Goal: Check status: Check status

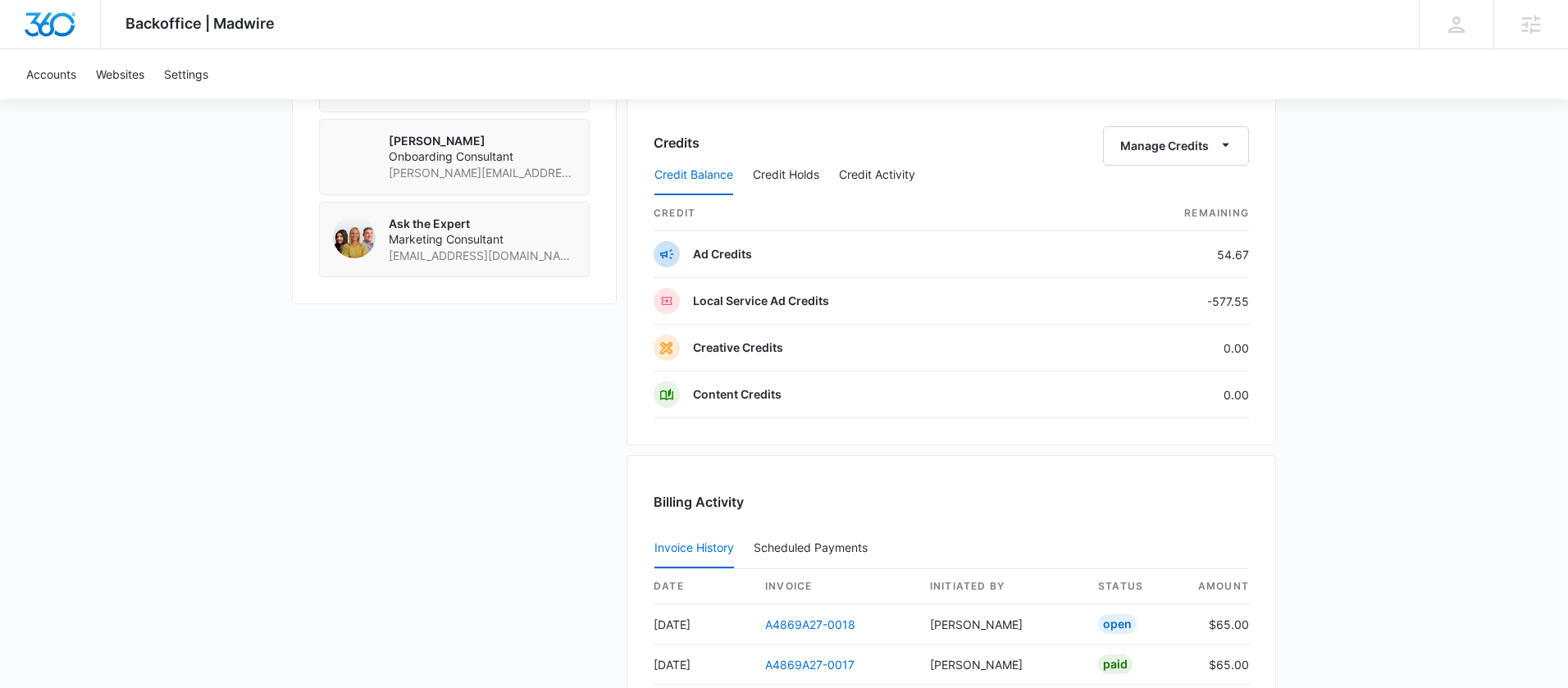
scroll to position [1935, 0]
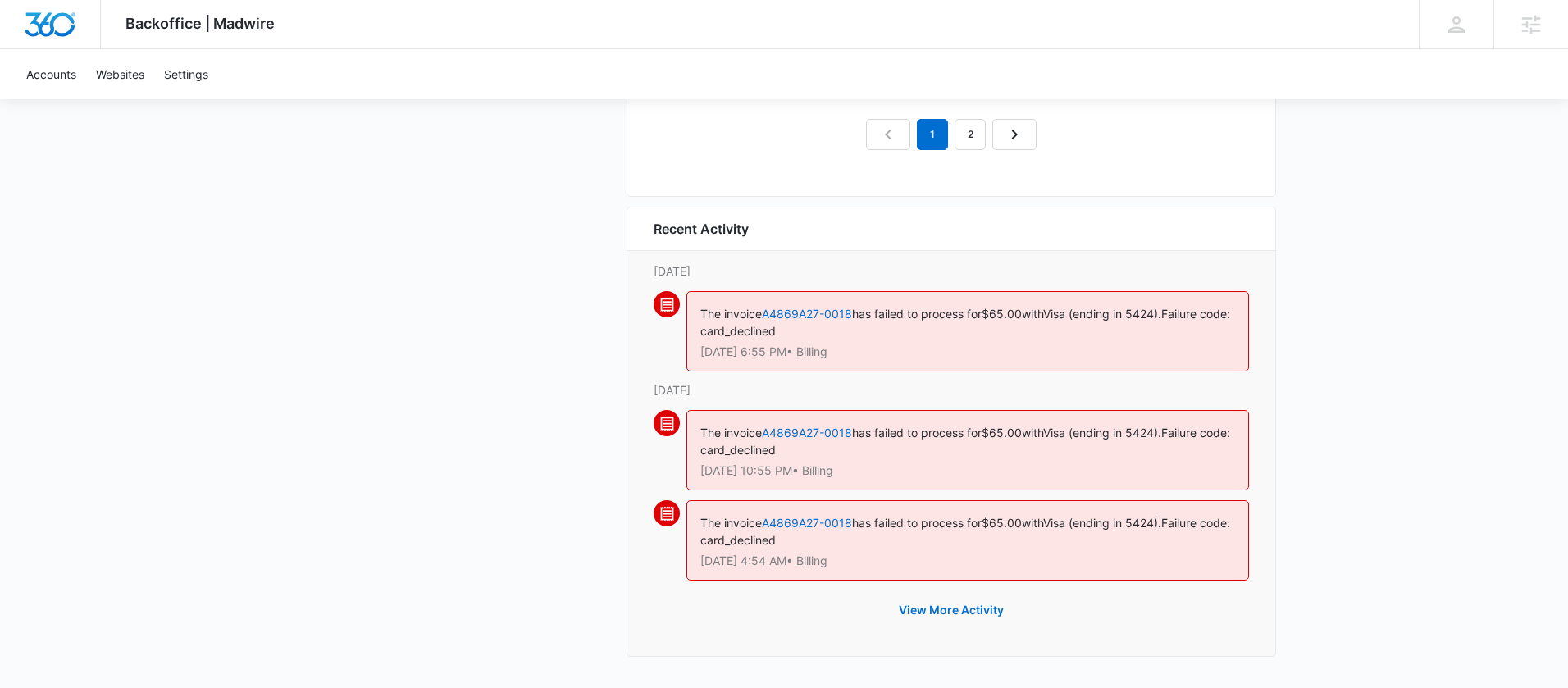
click at [857, 324] on div "The invoice A4869A27-0018 has failed to process for $65.00 with Visa (ending in…" at bounding box center [968, 330] width 563 height 80
click at [819, 314] on link "A4869A27-0018" at bounding box center [806, 313] width 90 height 14
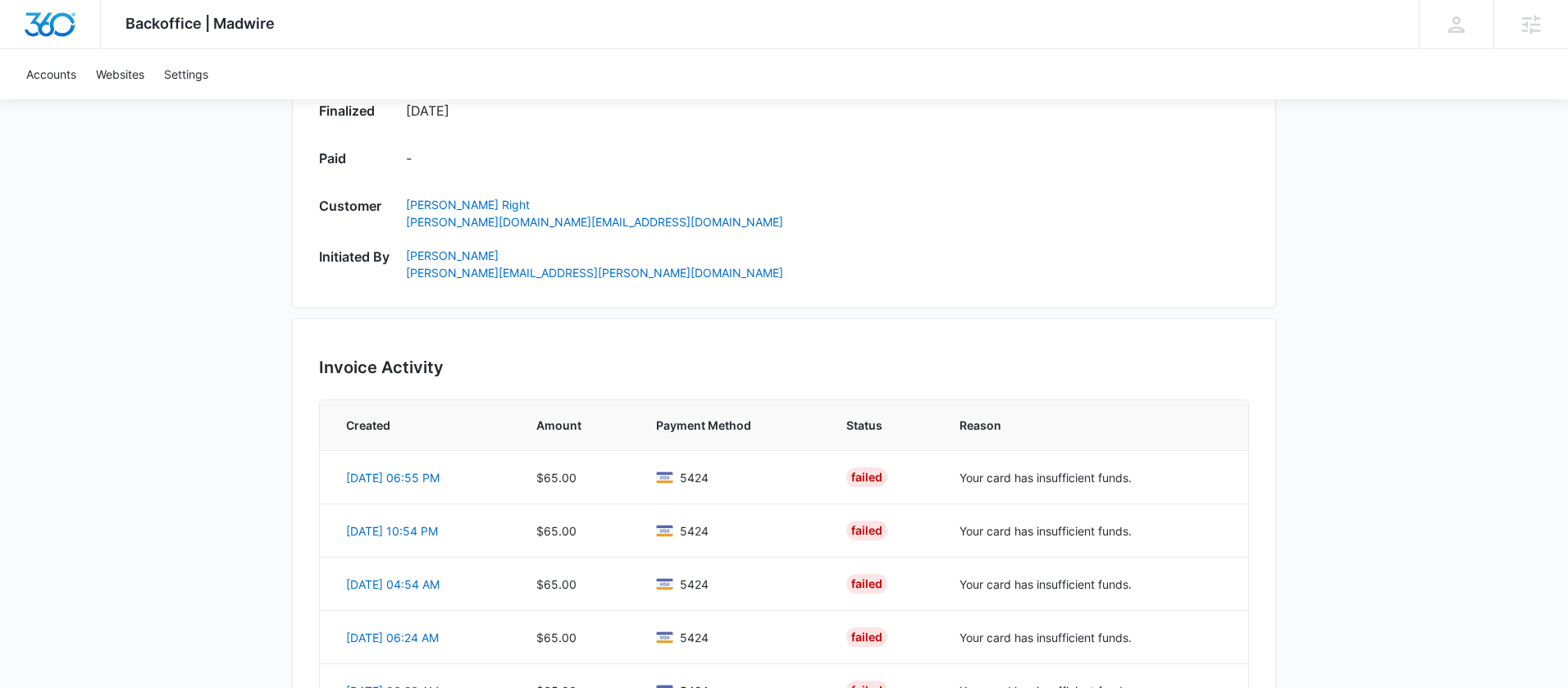
scroll to position [1005, 0]
